Goal: Task Accomplishment & Management: Use online tool/utility

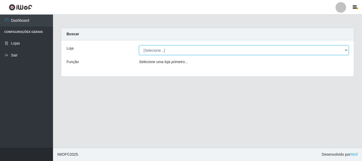
click at [148, 50] on select "[Selecione...] [GEOGRAPHIC_DATA] [GEOGRAPHIC_DATA]" at bounding box center [243, 50] width 209 height 9
select select "64"
click at [139, 46] on select "[Selecione...] [GEOGRAPHIC_DATA] [GEOGRAPHIC_DATA]" at bounding box center [243, 50] width 209 height 9
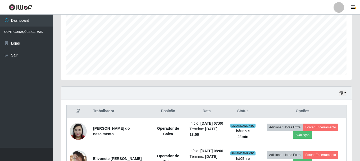
scroll to position [159, 0]
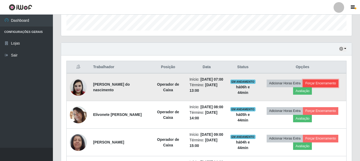
click at [334, 83] on button "Forçar Encerramento" at bounding box center [320, 82] width 35 height 7
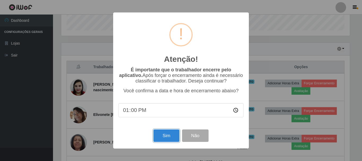
click at [158, 137] on button "Sim" at bounding box center [166, 135] width 26 height 12
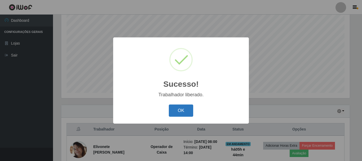
click at [174, 109] on button "OK" at bounding box center [181, 110] width 25 height 12
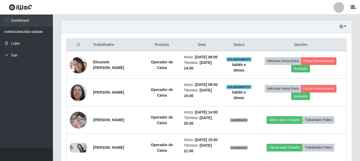
scroll to position [229, 0]
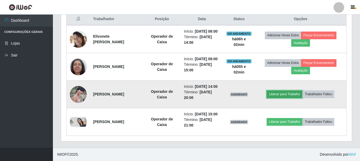
click at [288, 90] on button "Liberar para Trabalho" at bounding box center [285, 93] width 36 height 7
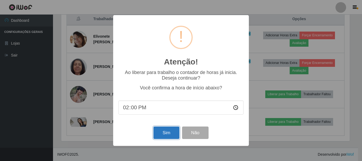
click at [162, 136] on button "Sim" at bounding box center [166, 132] width 26 height 12
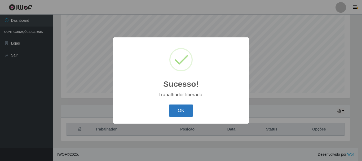
click at [176, 109] on button "OK" at bounding box center [181, 110] width 25 height 12
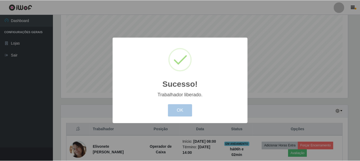
scroll to position [110, 291]
